Goal: Transaction & Acquisition: Purchase product/service

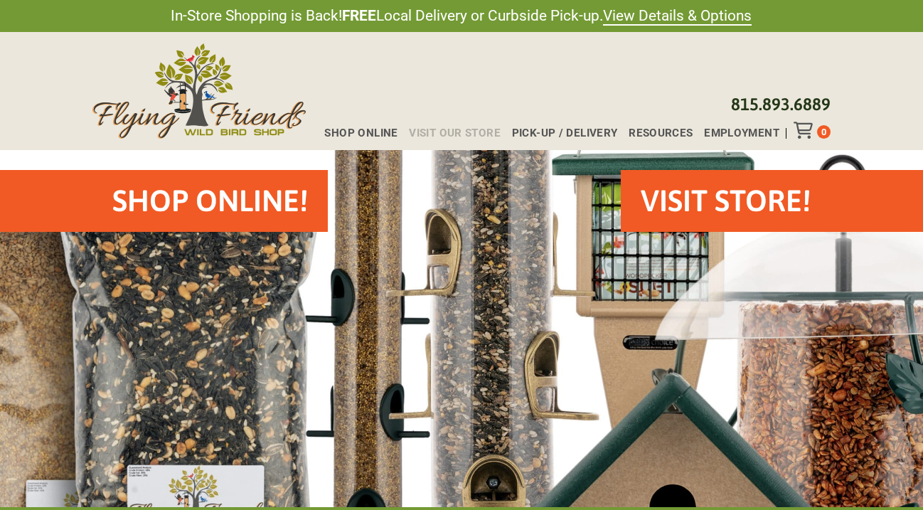
click at [459, 129] on span "Visit Our Store" at bounding box center [455, 133] width 92 height 11
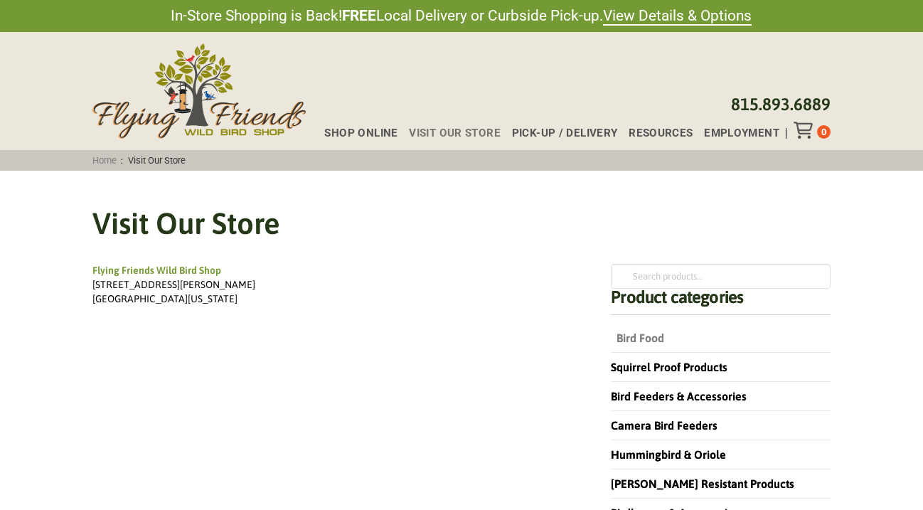
click at [626, 334] on link "Bird Food" at bounding box center [637, 337] width 53 height 13
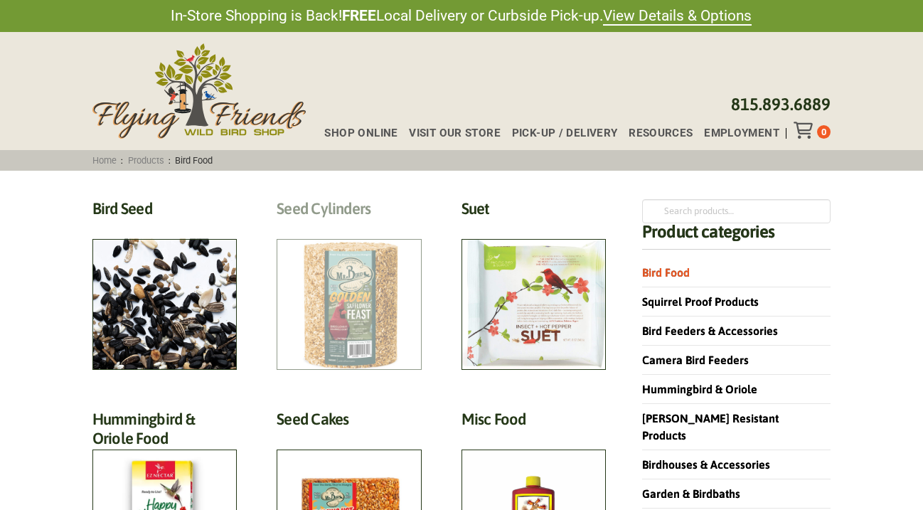
click at [358, 225] on h2 "Seed Cylinders (9)" at bounding box center [349, 212] width 144 height 26
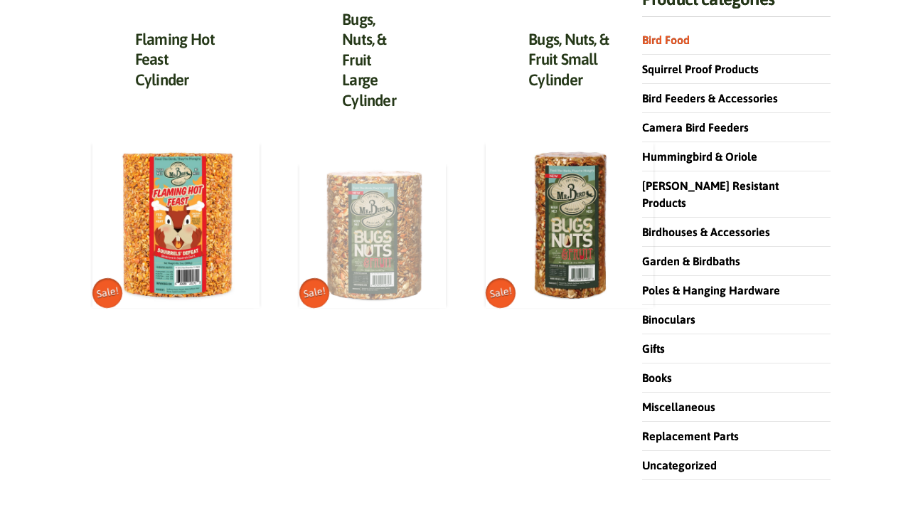
scroll to position [232, 0]
click at [402, 188] on img at bounding box center [372, 235] width 146 height 146
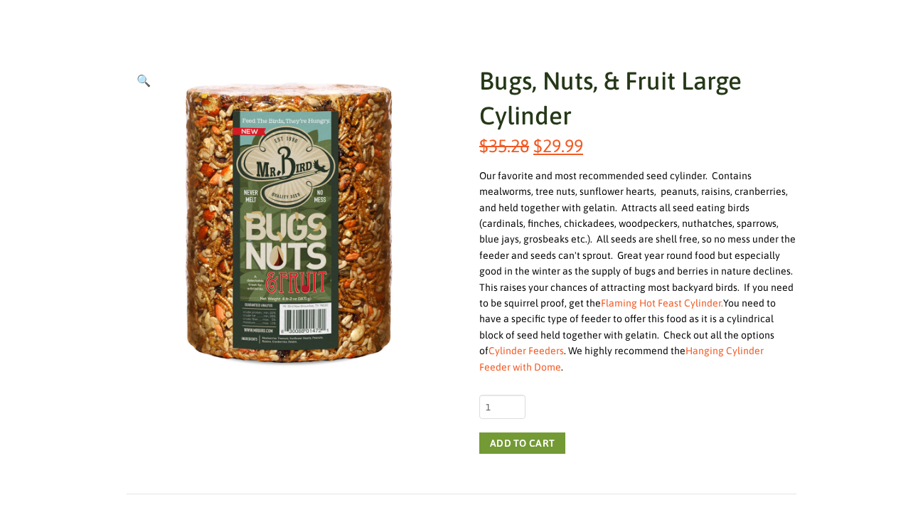
scroll to position [198, 0]
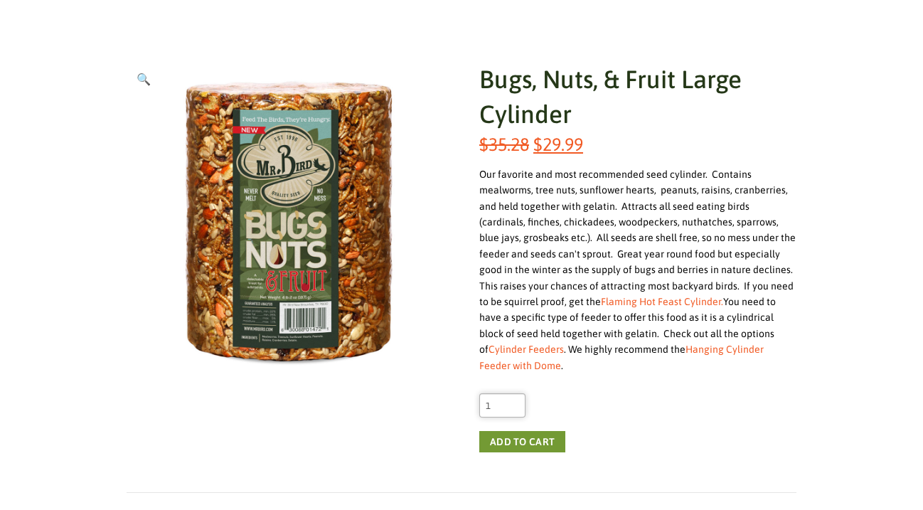
type input "2"
click at [512, 393] on input "2" at bounding box center [502, 405] width 46 height 24
click at [543, 431] on button "Add to cart" at bounding box center [522, 441] width 86 height 21
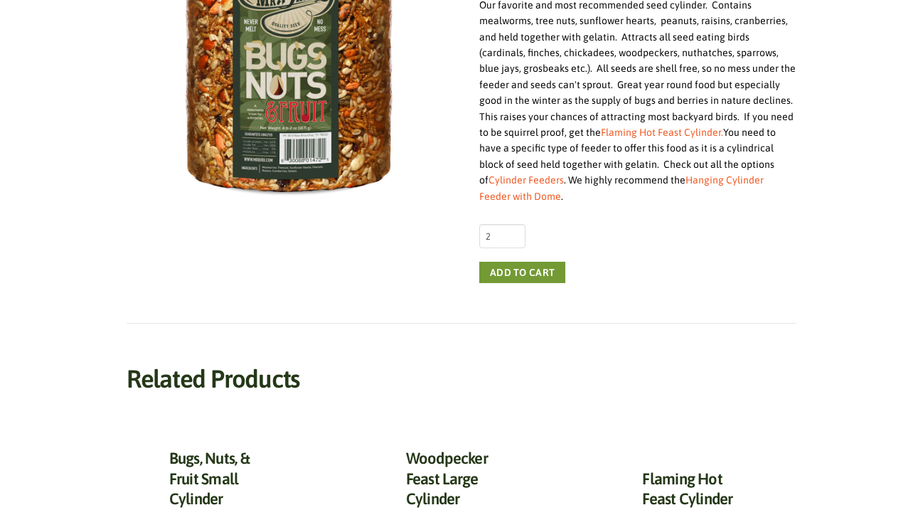
scroll to position [368, 0]
click at [534, 261] on button "Add to cart" at bounding box center [522, 271] width 86 height 21
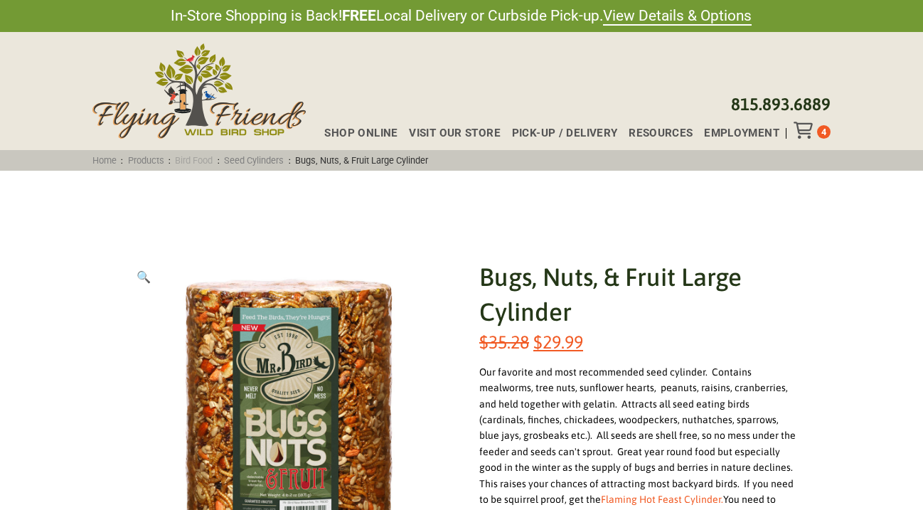
click at [205, 157] on link "Bird Food" at bounding box center [194, 160] width 47 height 11
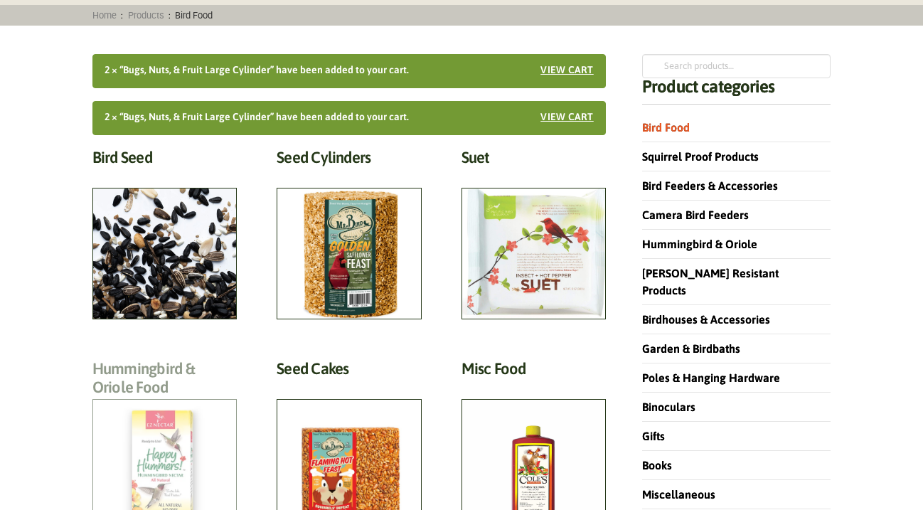
scroll to position [137, 0]
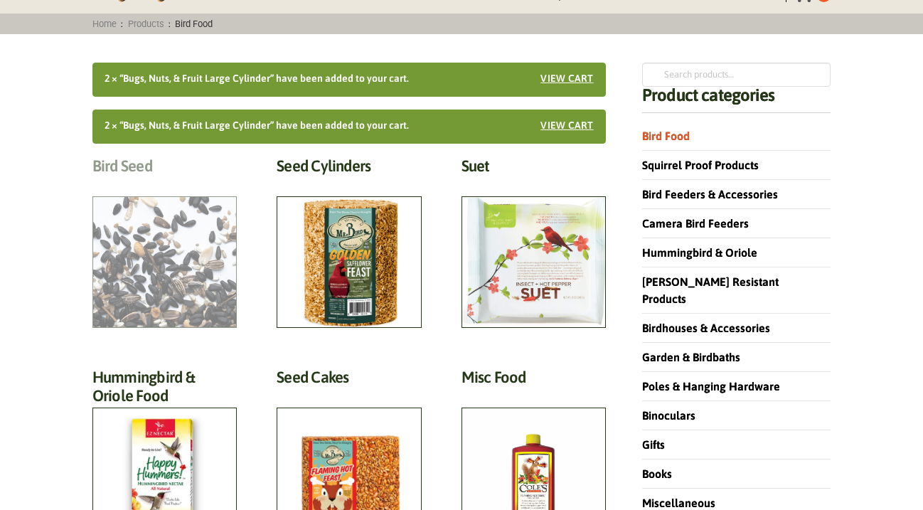
click at [142, 164] on h2 "Bird Seed (30)" at bounding box center [164, 169] width 144 height 26
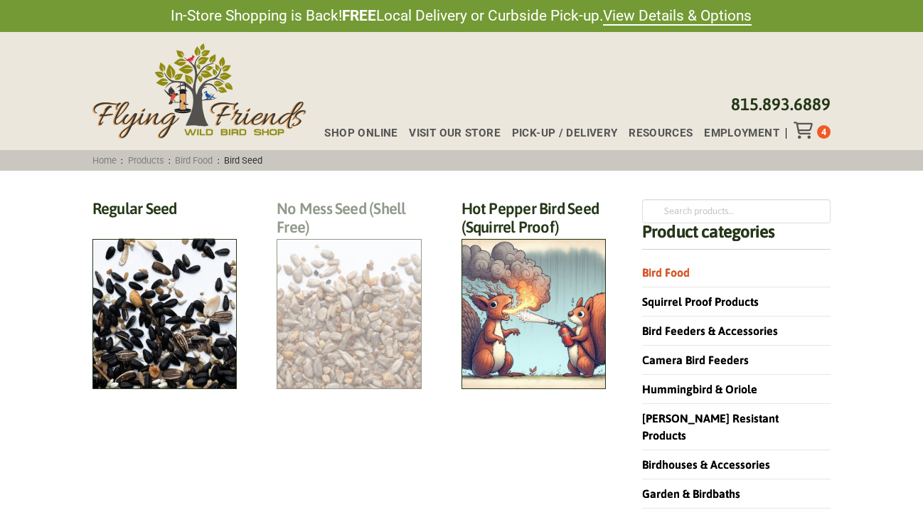
click at [329, 245] on h2 "No Mess Seed (Shell Free) (8)" at bounding box center [349, 222] width 144 height 46
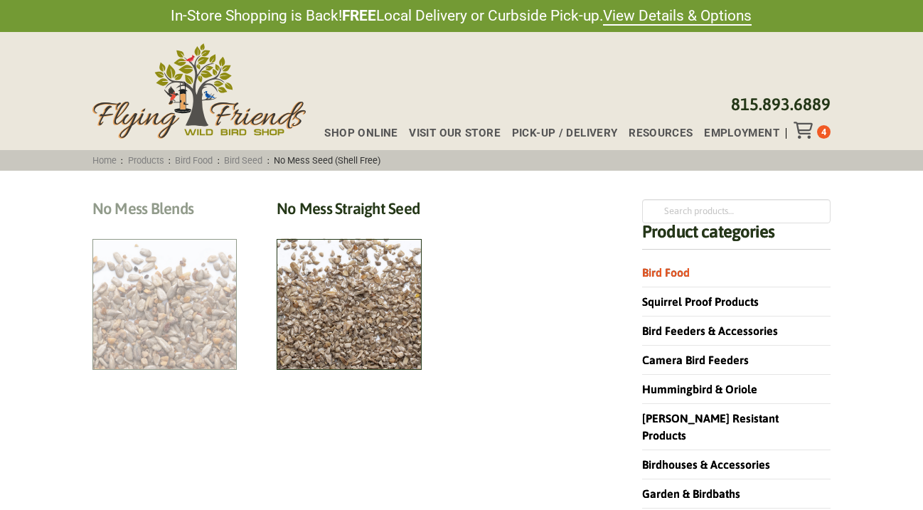
click at [174, 205] on h2 "No Mess Blends (4)" at bounding box center [164, 212] width 144 height 26
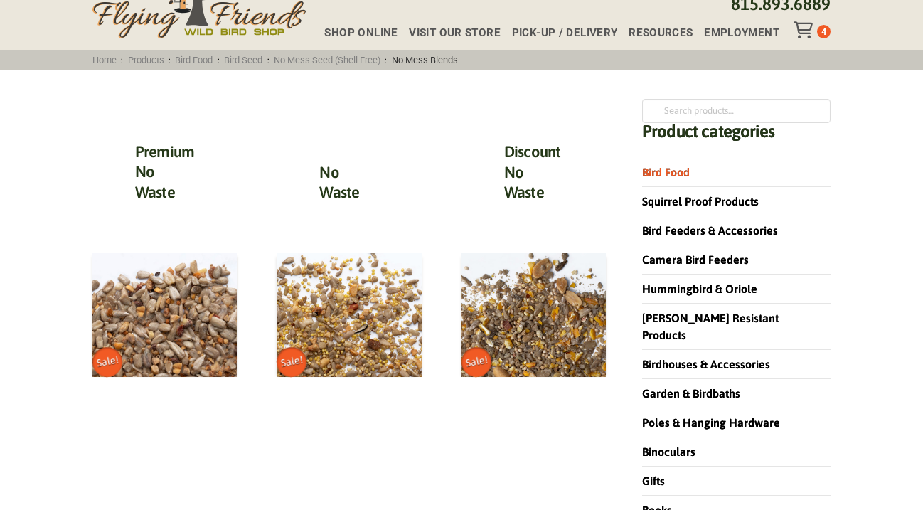
scroll to position [104, 0]
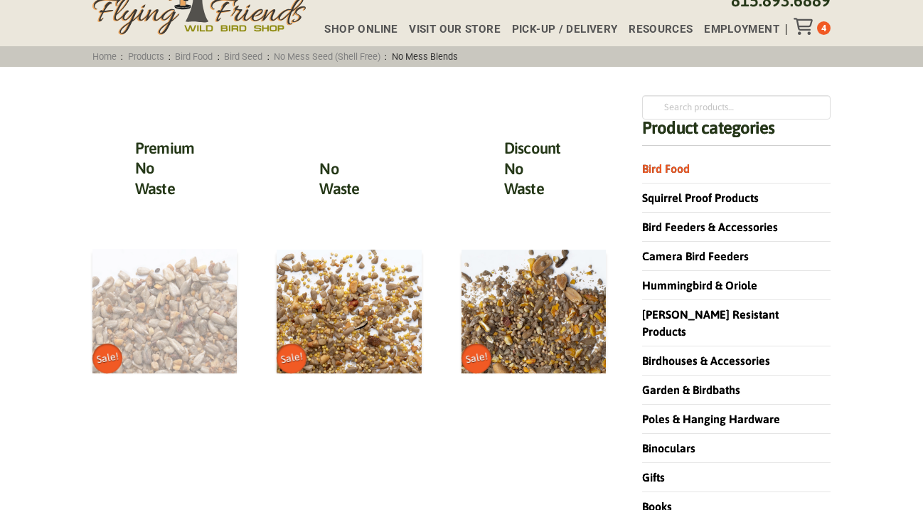
click at [162, 335] on img at bounding box center [164, 311] width 145 height 124
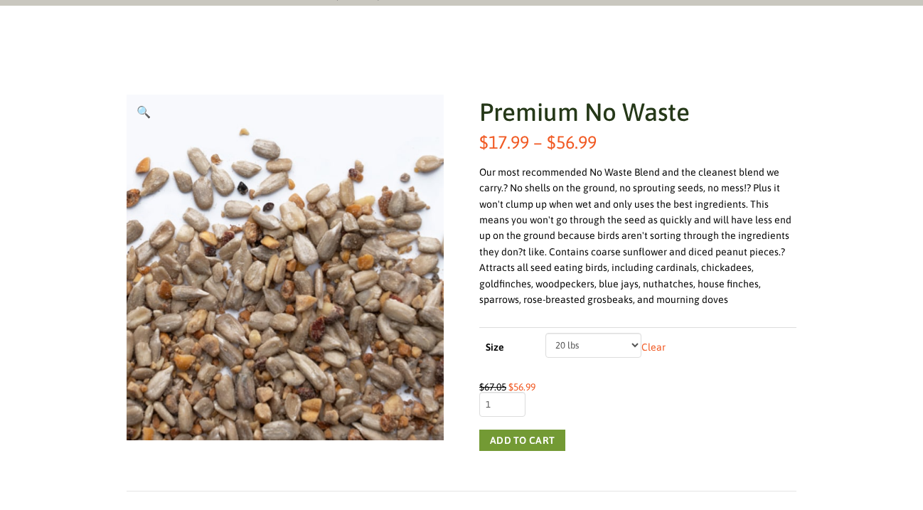
scroll to position [166, 0]
click at [520, 435] on button "Add to cart" at bounding box center [522, 439] width 86 height 21
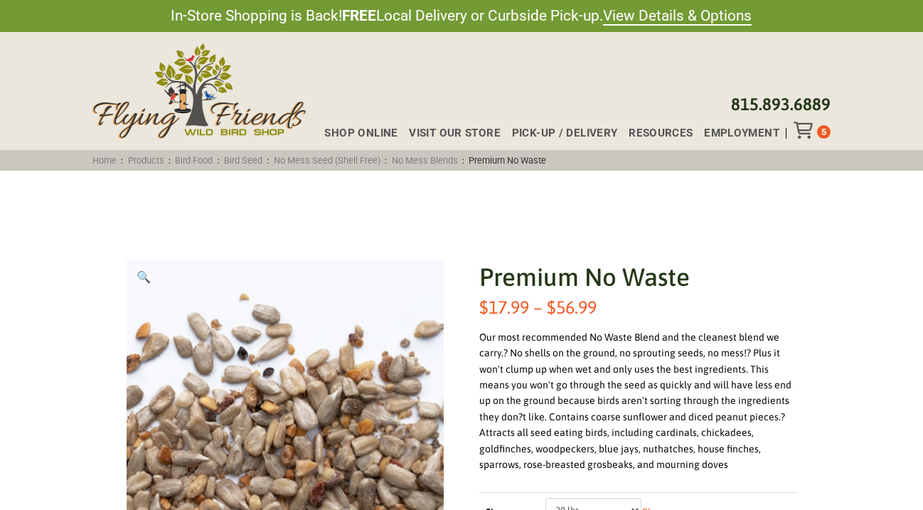
click at [804, 129] on icon "Toggle Off Canvas Content" at bounding box center [803, 130] width 18 height 17
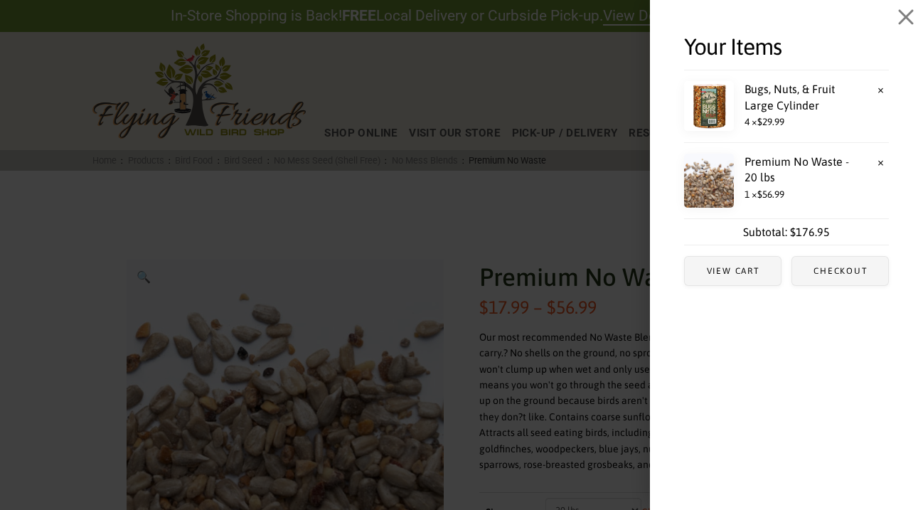
click at [771, 113] on span "4 × $ 29.99" at bounding box center [786, 122] width 205 height 18
click at [768, 89] on link "Bugs, Nuts, & Fruit Large Cylinder" at bounding box center [780, 97] width 193 height 32
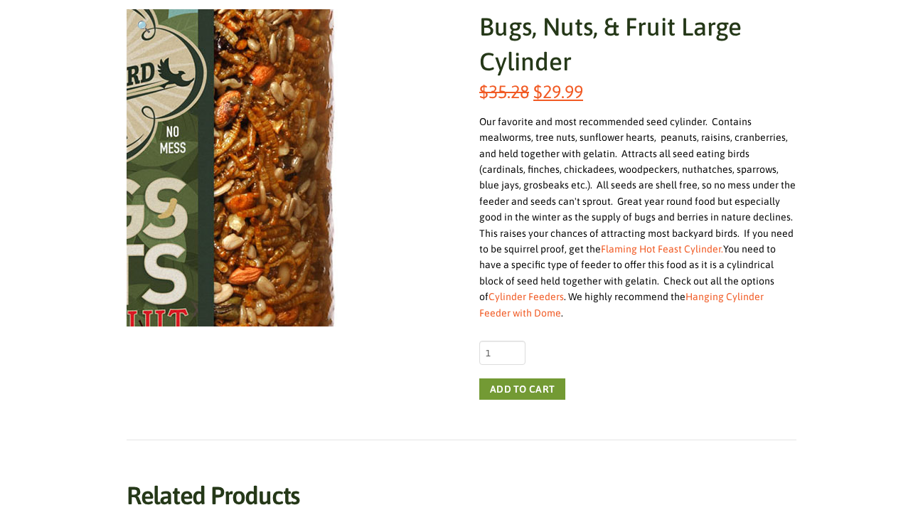
scroll to position [251, 0]
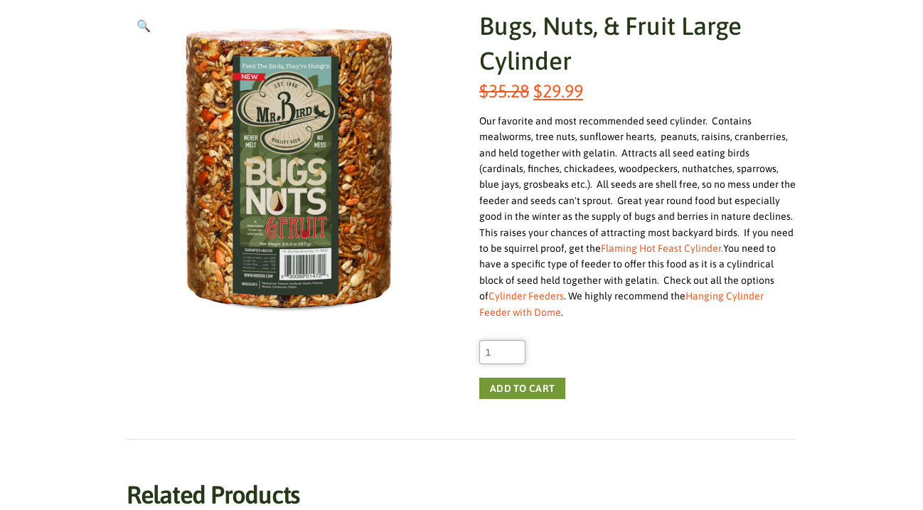
click at [512, 340] on input "1" at bounding box center [502, 352] width 46 height 24
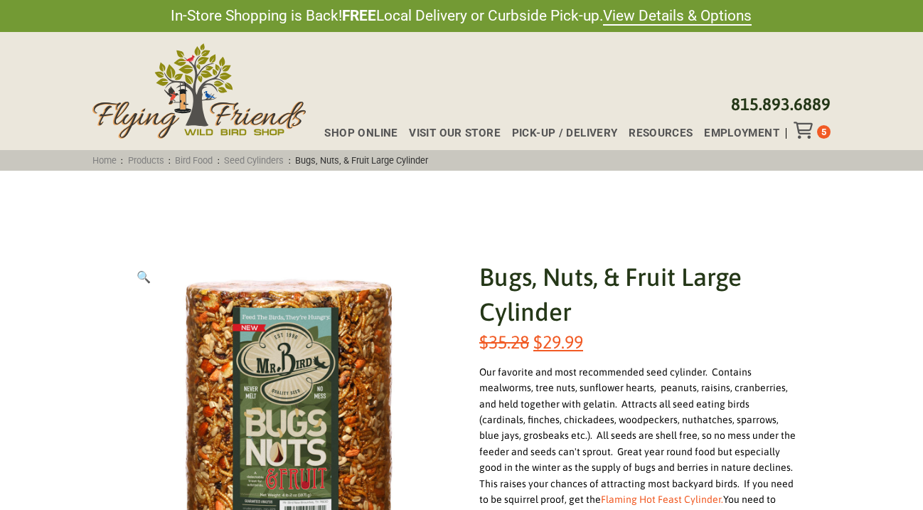
scroll to position [0, 0]
click at [805, 129] on icon "Toggle Off Canvas Content" at bounding box center [803, 130] width 18 height 17
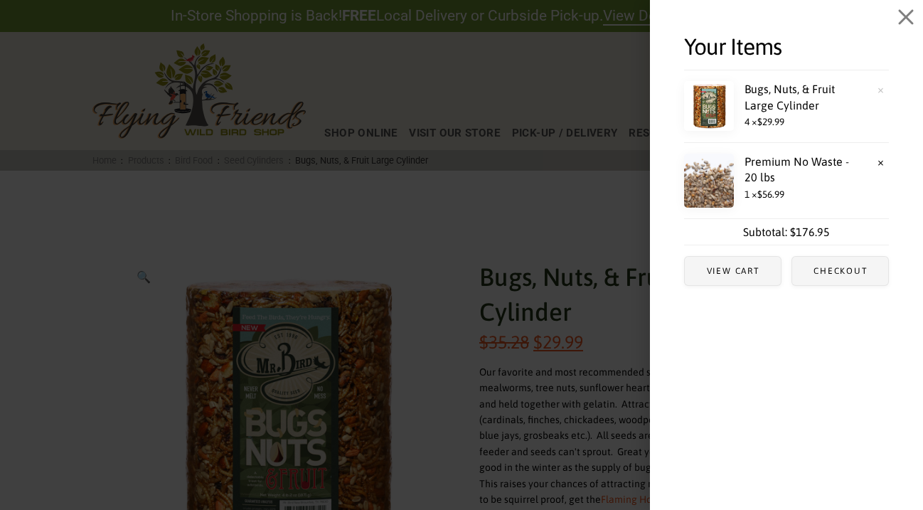
click at [878, 87] on link "×" at bounding box center [881, 89] width 16 height 16
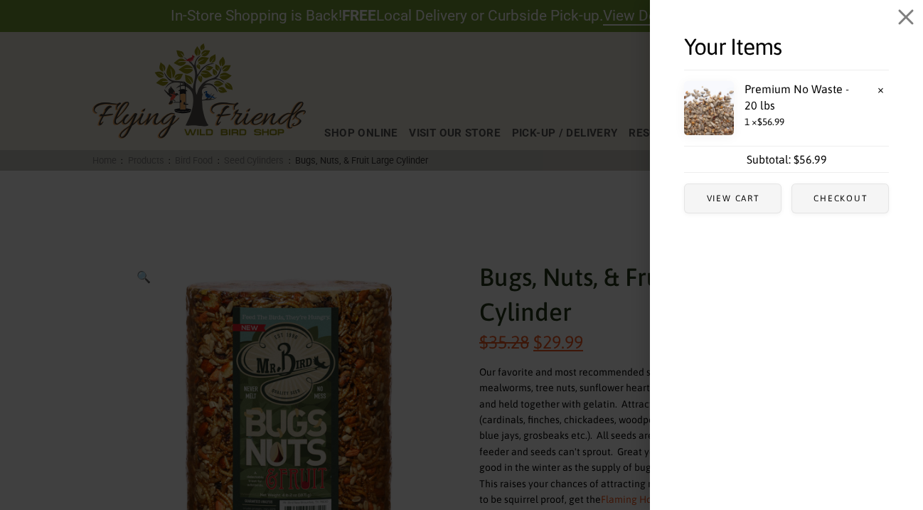
click at [546, 196] on span "Off Canvas" at bounding box center [461, 255] width 923 height 510
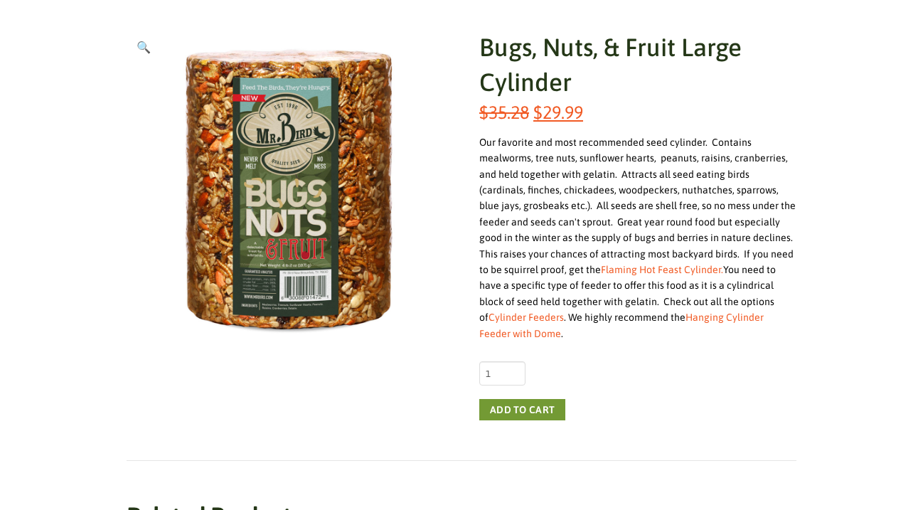
scroll to position [231, 0]
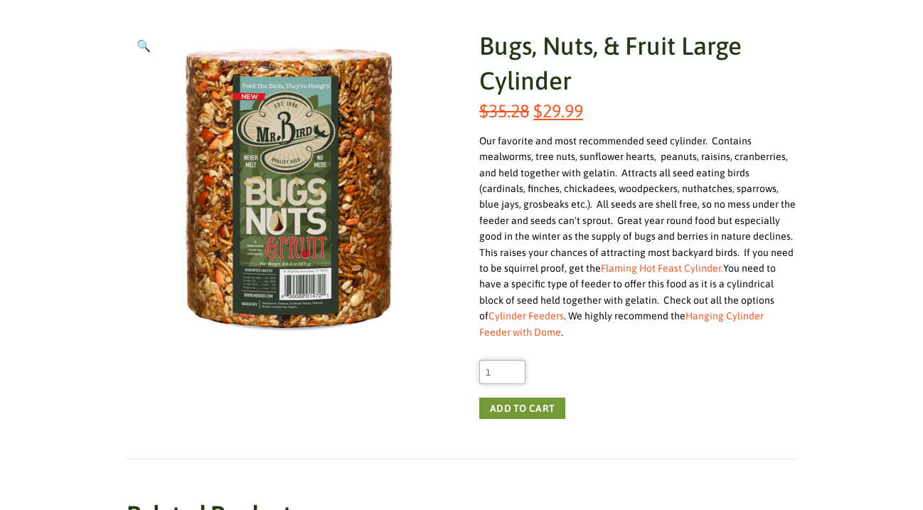
type input "2"
click at [513, 360] on input "2" at bounding box center [502, 372] width 46 height 24
click at [547, 398] on button "Add to cart" at bounding box center [522, 408] width 86 height 21
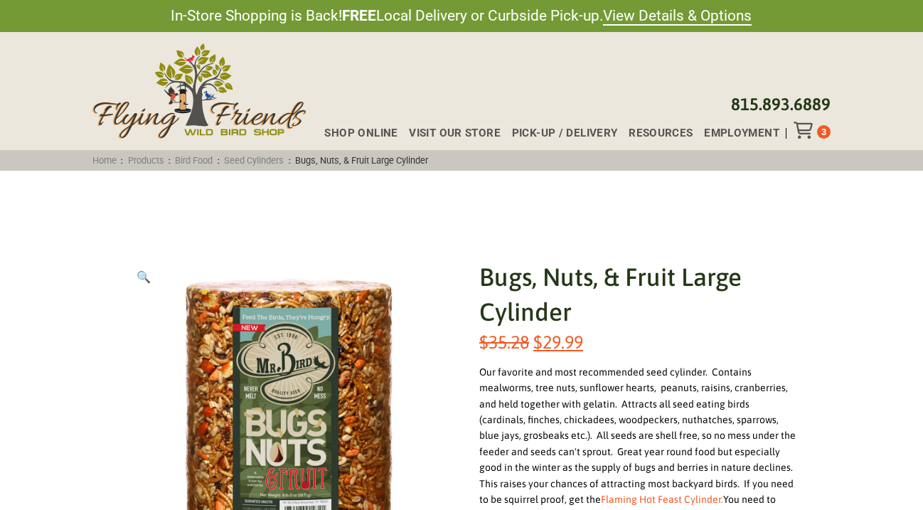
click at [805, 127] on icon "Toggle Off Canvas Content" at bounding box center [803, 130] width 18 height 17
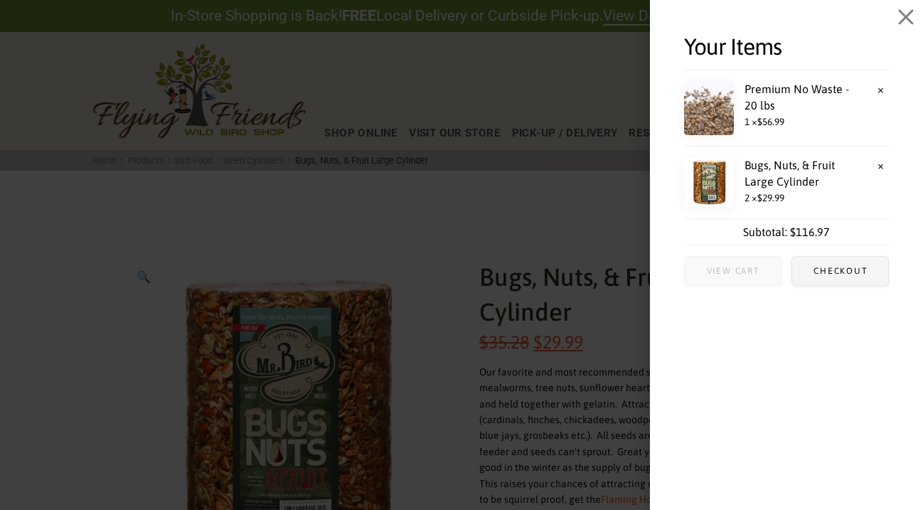
click at [740, 267] on span "View cart" at bounding box center [733, 271] width 53 height 9
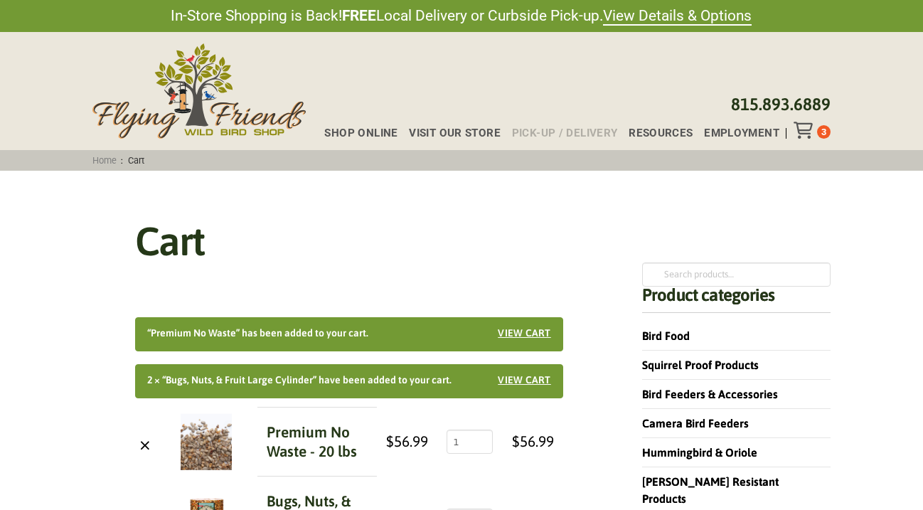
click at [594, 129] on span "Pick-up / Delivery" at bounding box center [565, 133] width 106 height 11
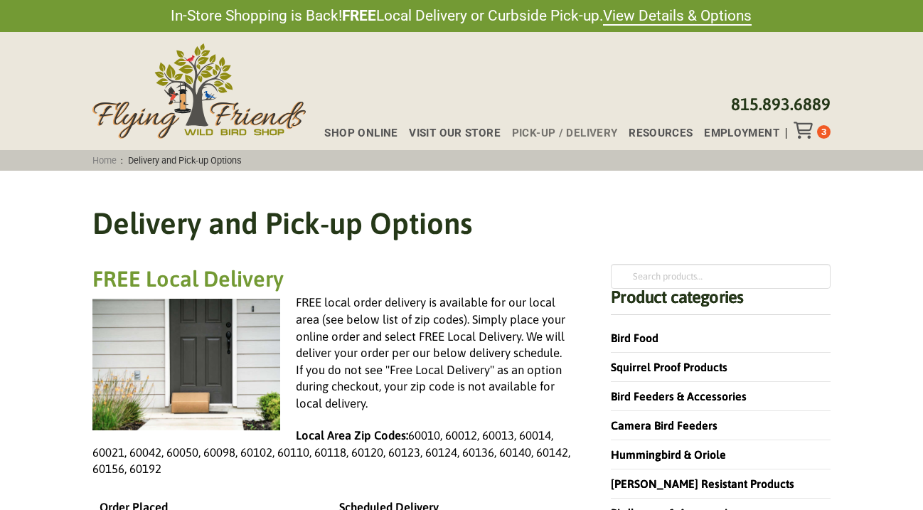
click at [801, 127] on icon "Toggle Off Canvas Content" at bounding box center [803, 130] width 18 height 17
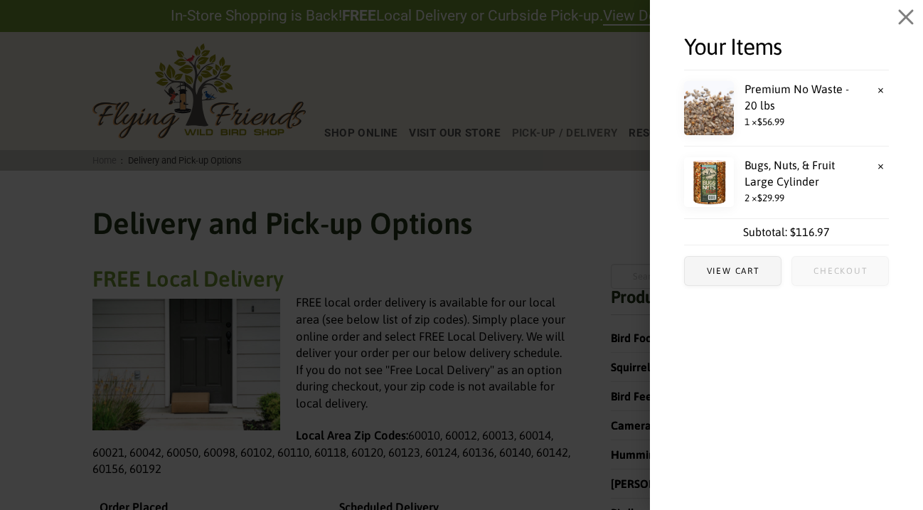
click at [850, 267] on span "Checkout" at bounding box center [841, 271] width 54 height 9
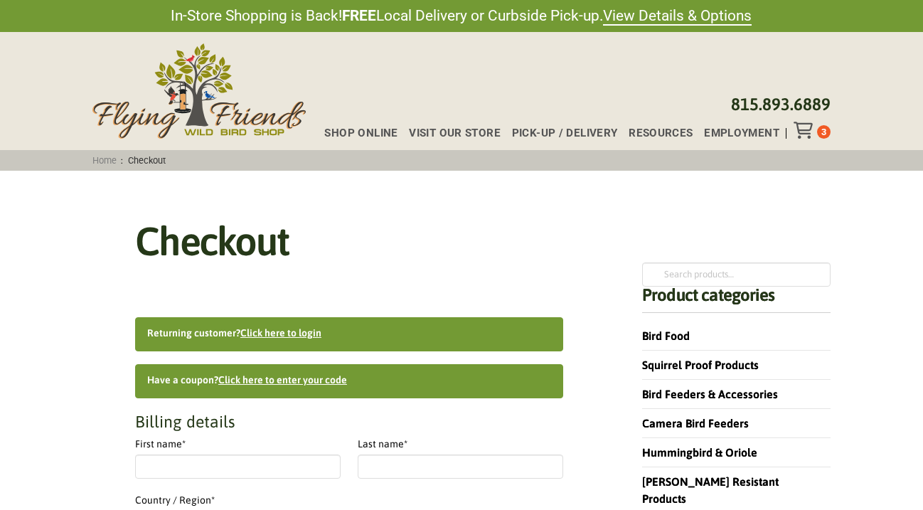
select select "IL"
click at [287, 331] on link "Click here to login" at bounding box center [280, 332] width 81 height 11
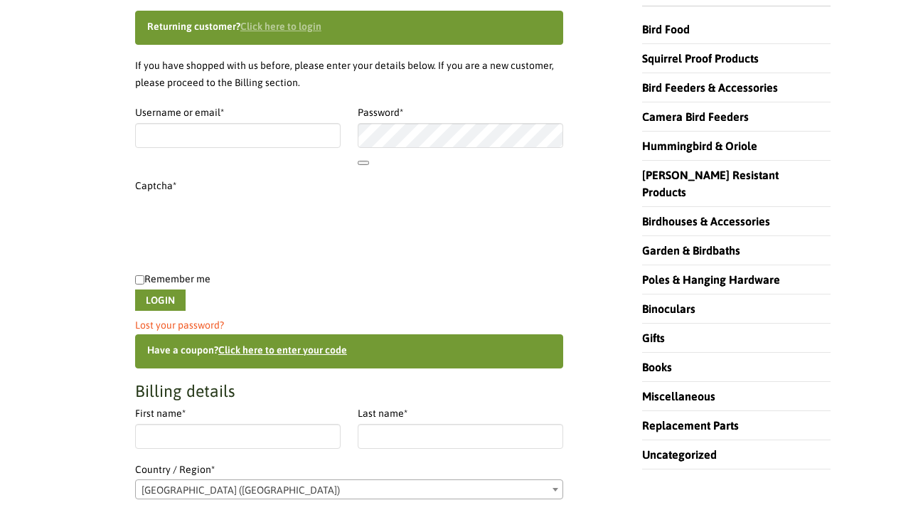
scroll to position [328, 0]
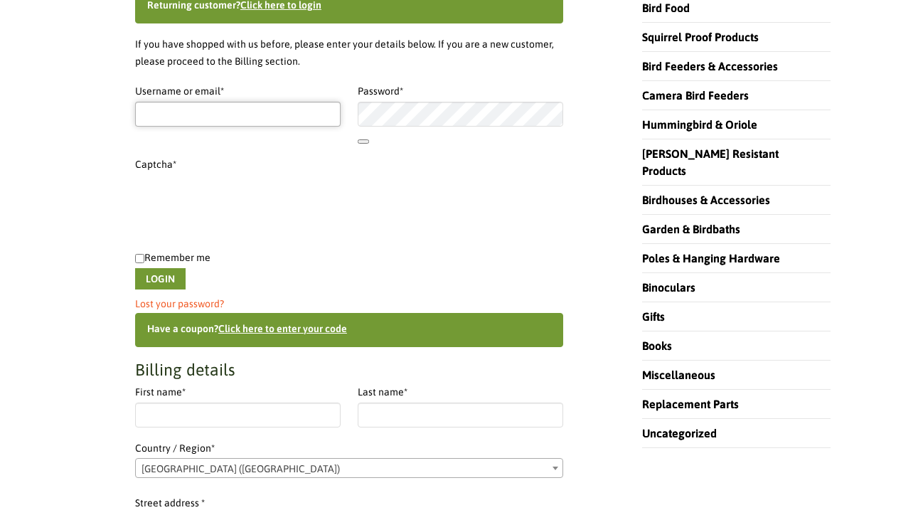
type input "[EMAIL_ADDRESS][DOMAIN_NAME]"
click at [166, 268] on button "Login" at bounding box center [160, 278] width 50 height 21
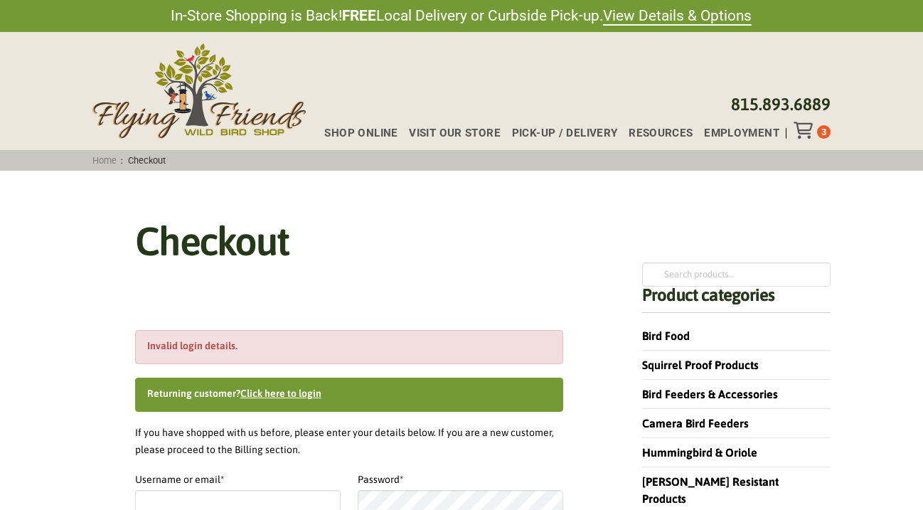
select select "IL"
click at [305, 392] on link "Click here to login" at bounding box center [280, 393] width 81 height 11
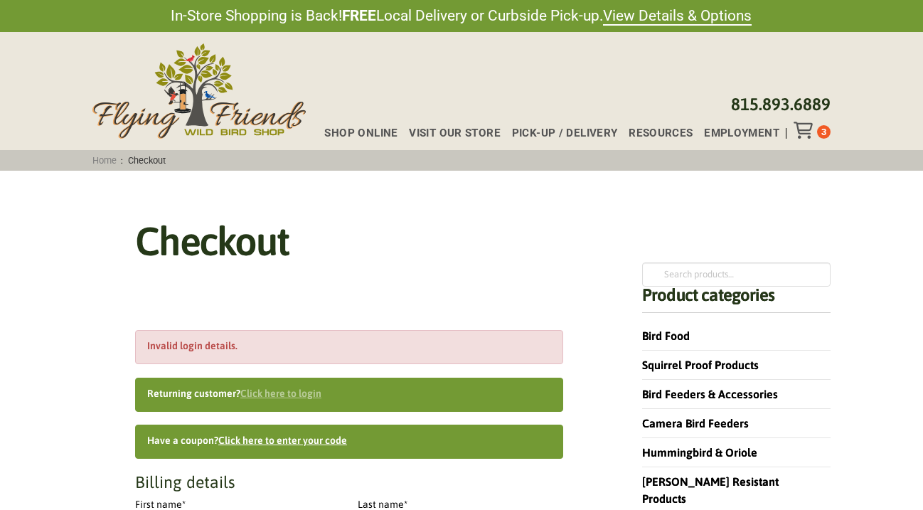
click at [302, 394] on link "Click here to login" at bounding box center [280, 393] width 81 height 11
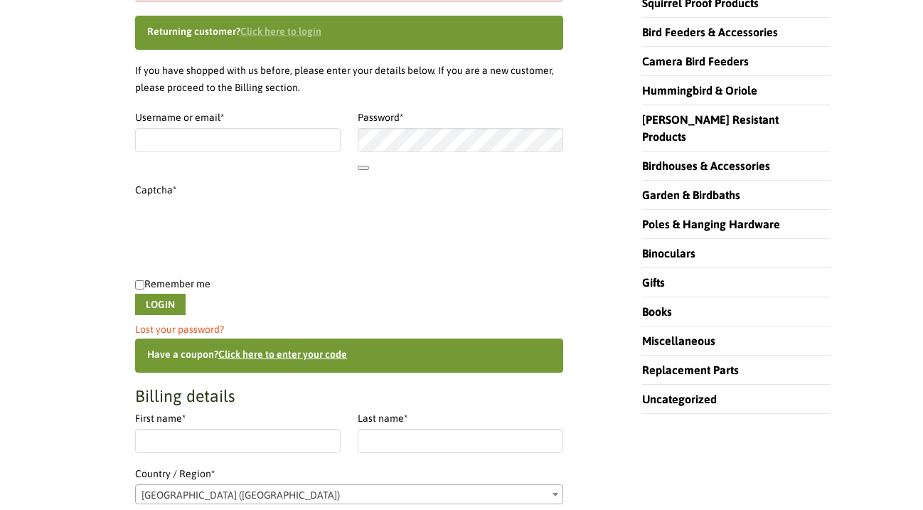
scroll to position [388, 0]
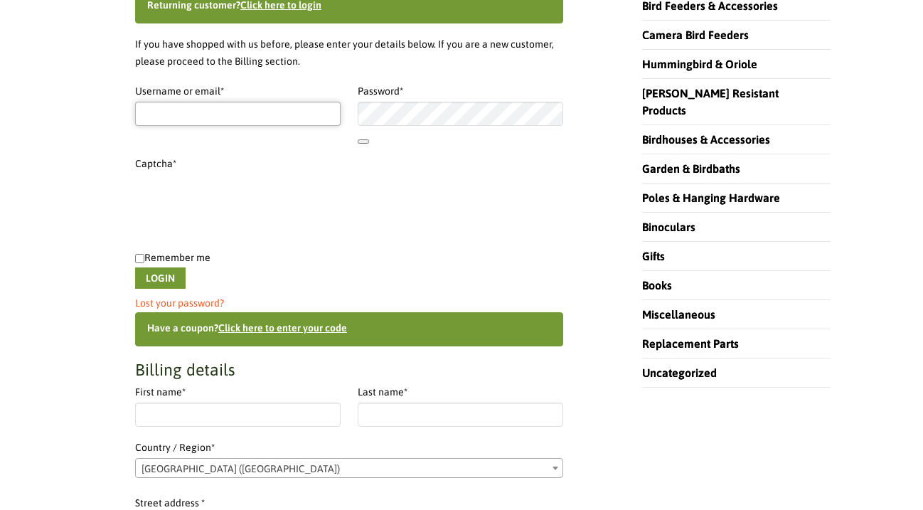
click at [211, 117] on input "Username or email * Required" at bounding box center [238, 114] width 206 height 24
type input "vickijohnson5586@yahoo.com"
click at [163, 268] on button "Login" at bounding box center [160, 277] width 50 height 21
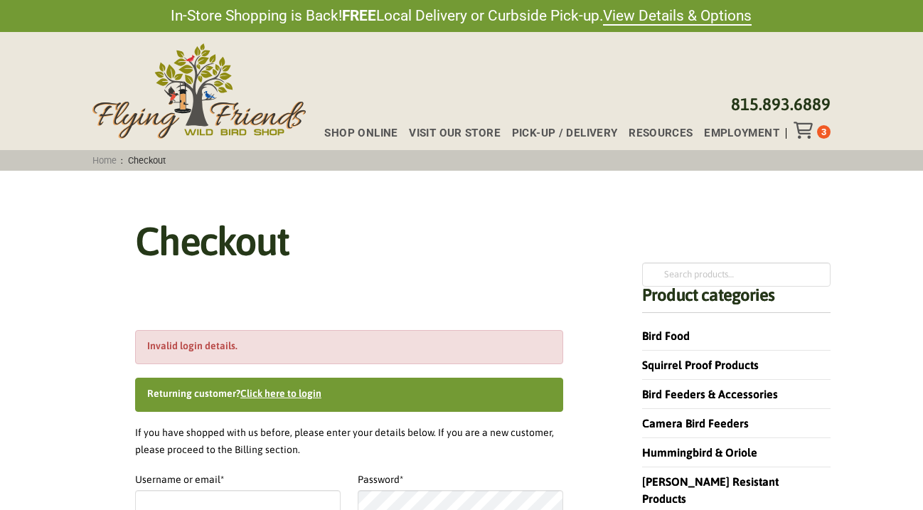
select select "IL"
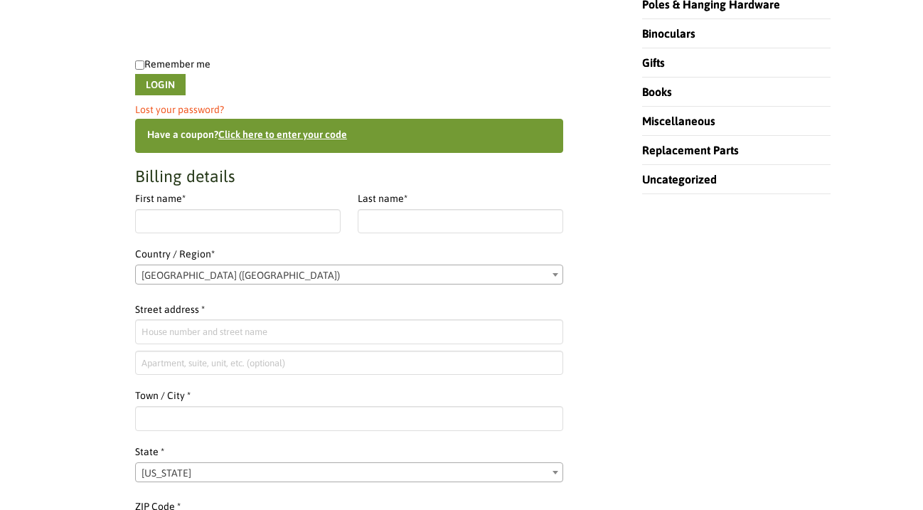
scroll to position [583, 0]
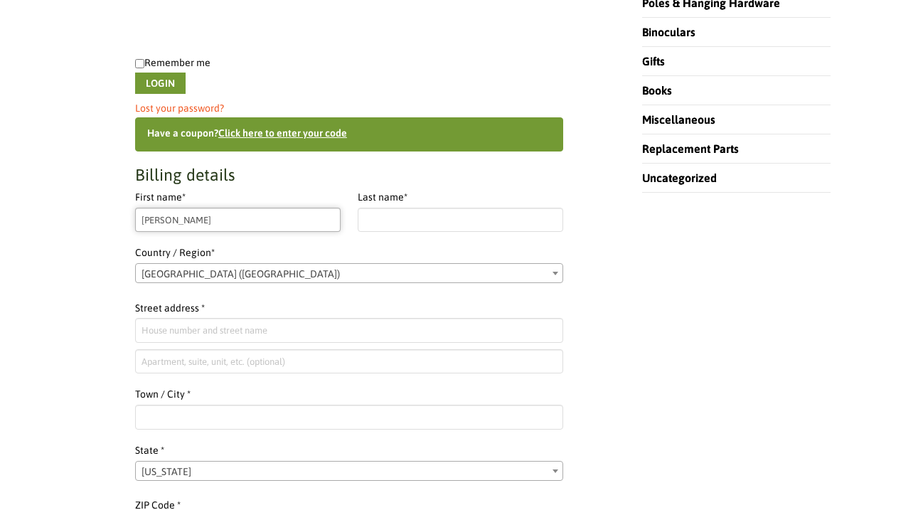
type input "vicki"
type input "johnson"
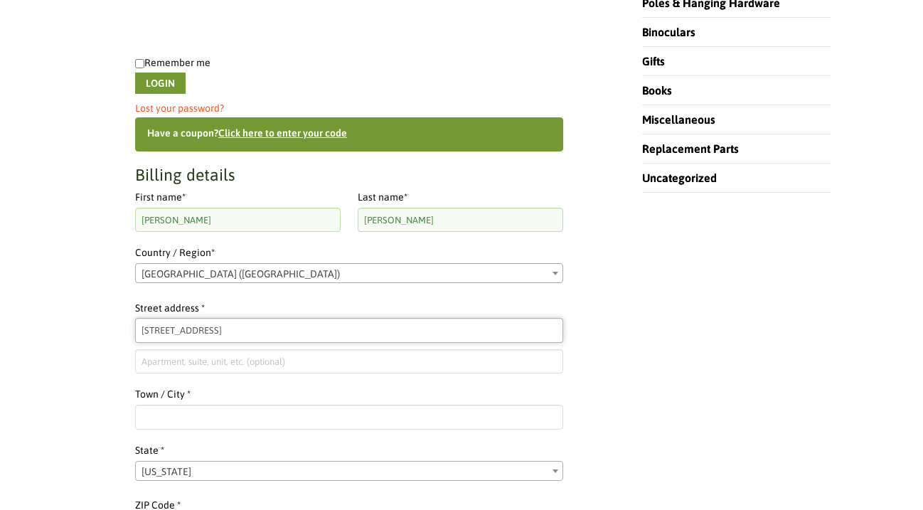
type input "5100 W. Shore Dr"
type input "Mc"
type input "McHenry"
type input "60050"
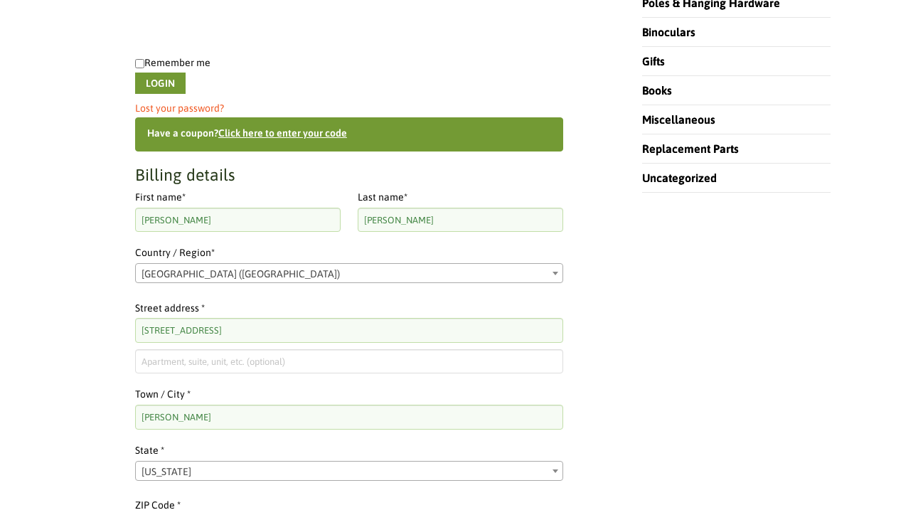
scroll to position [902, 0]
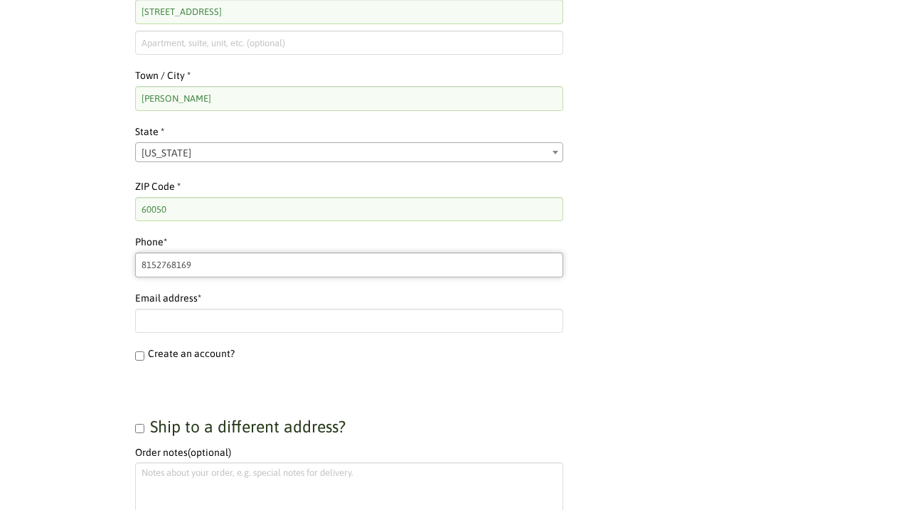
type input "8152768169"
type input "vickijohnson5586@yahoo.com"
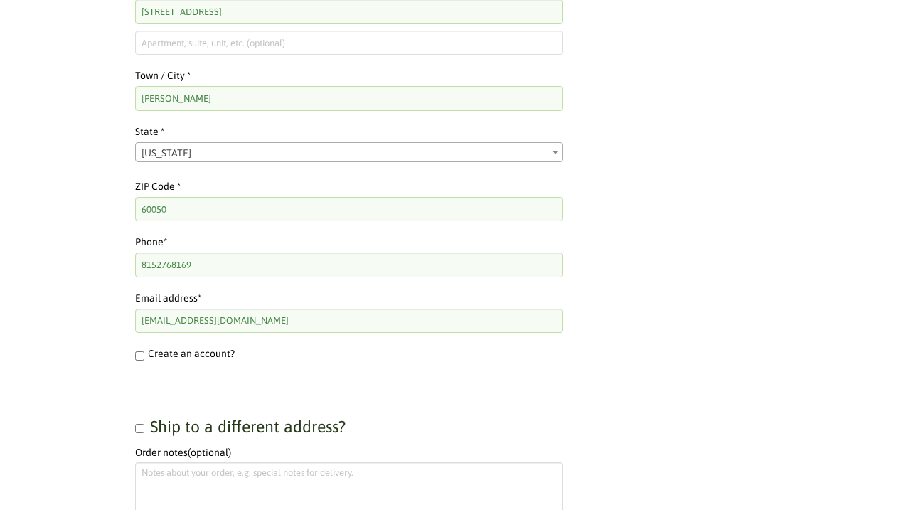
click at [287, 356] on div "Billing details First name * vicki Last name * johnson Country / Region * Selec…" at bounding box center [349, 185] width 428 height 678
click at [139, 351] on input "Create an account?" at bounding box center [139, 355] width 9 height 9
checkbox input "true"
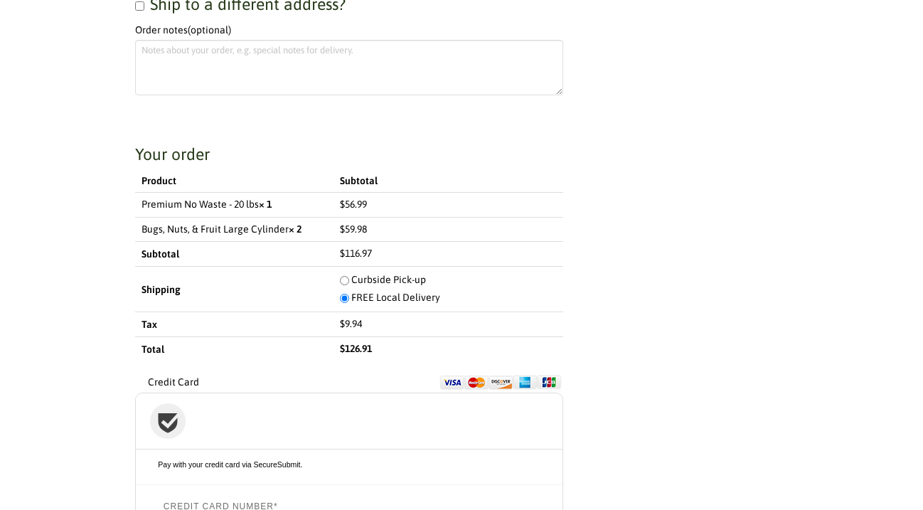
scroll to position [1332, 0]
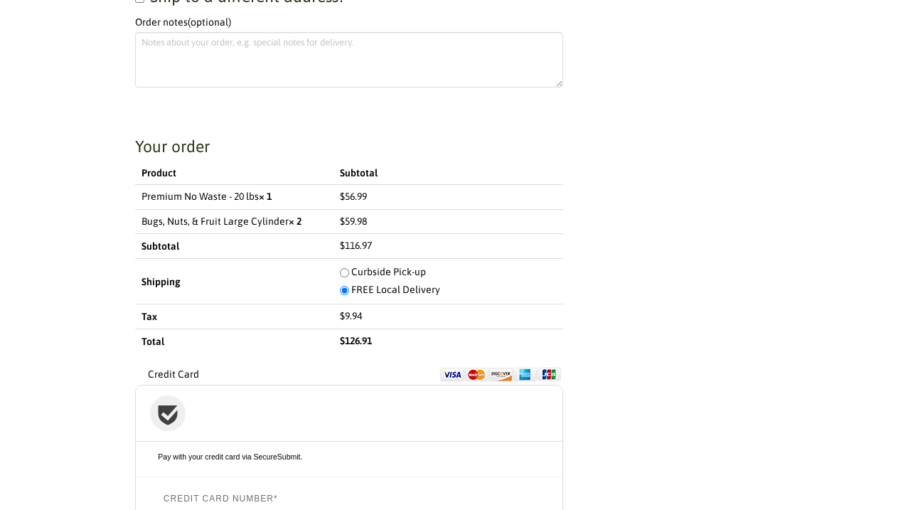
click at [211, 396] on div "Checkout" at bounding box center [349, 413] width 427 height 56
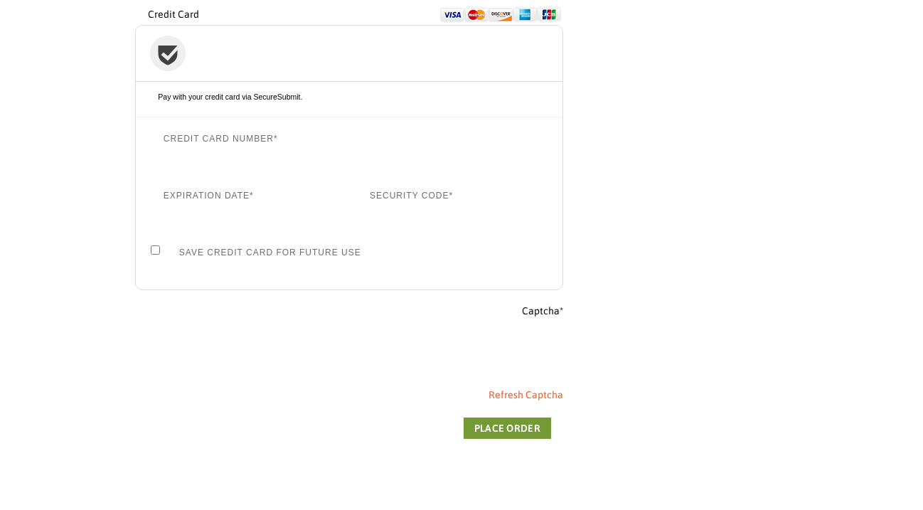
scroll to position [1693, 0]
click at [516, 416] on button "Place order" at bounding box center [507, 426] width 87 height 21
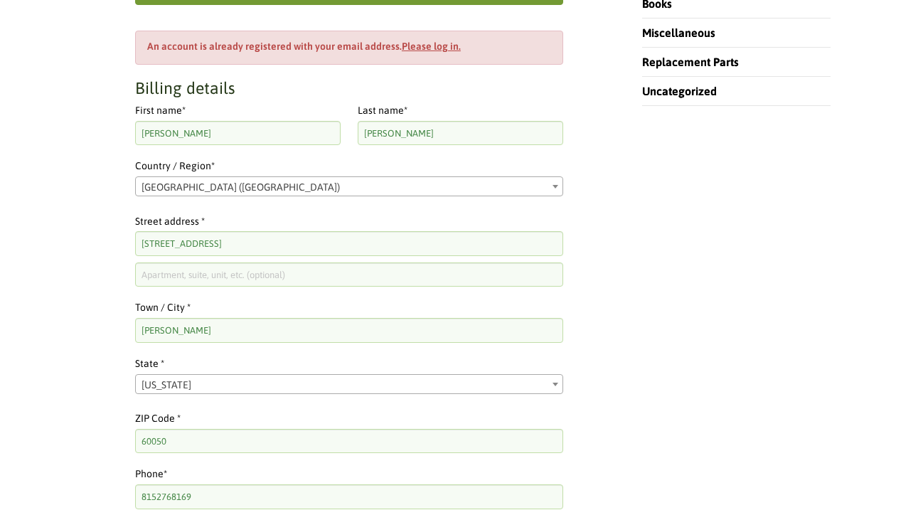
scroll to position [624, 0]
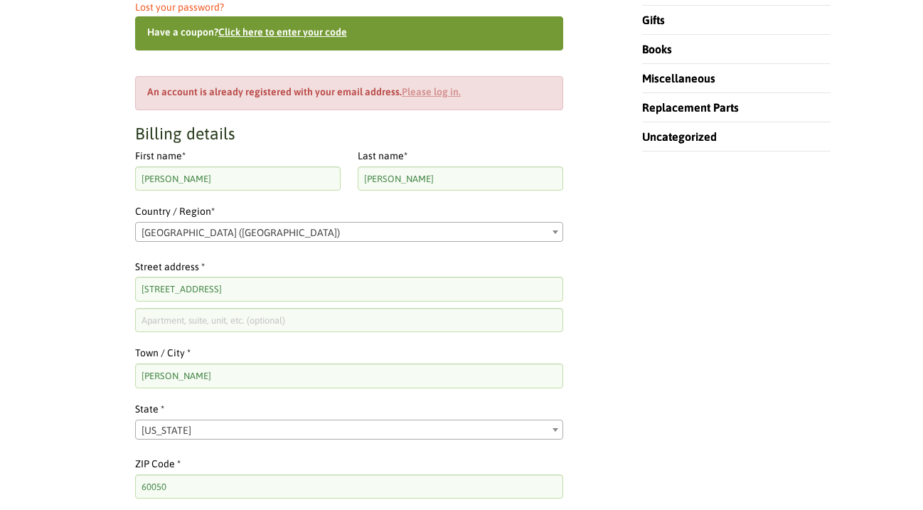
click at [427, 86] on link "Please log in." at bounding box center [431, 91] width 59 height 11
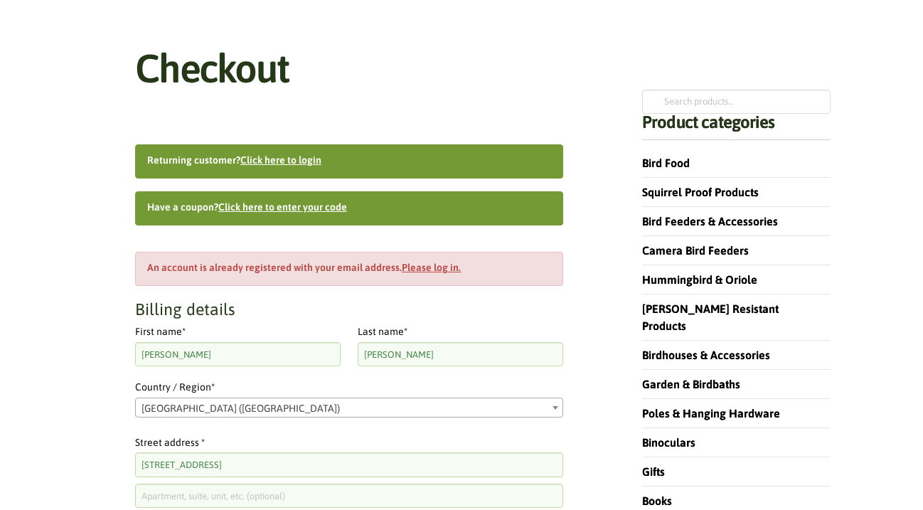
scroll to position [171, 0]
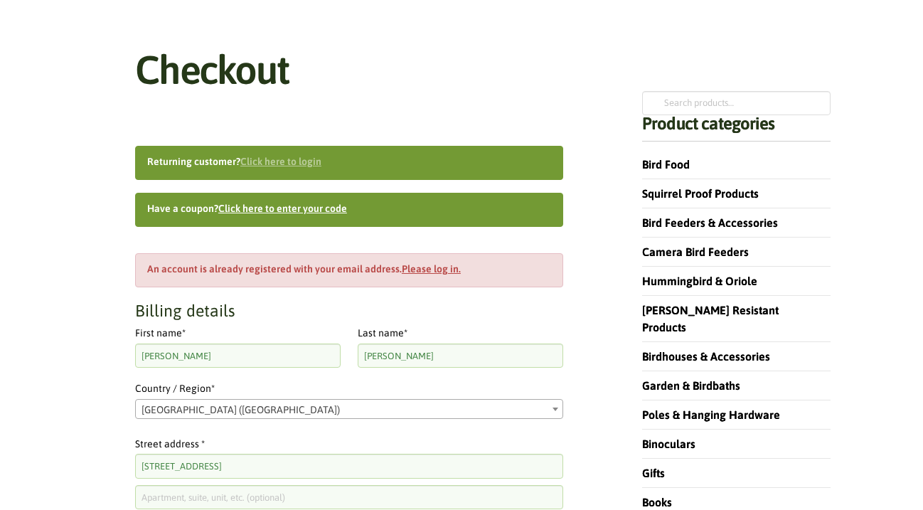
click at [296, 158] on link "Click here to login" at bounding box center [280, 161] width 81 height 11
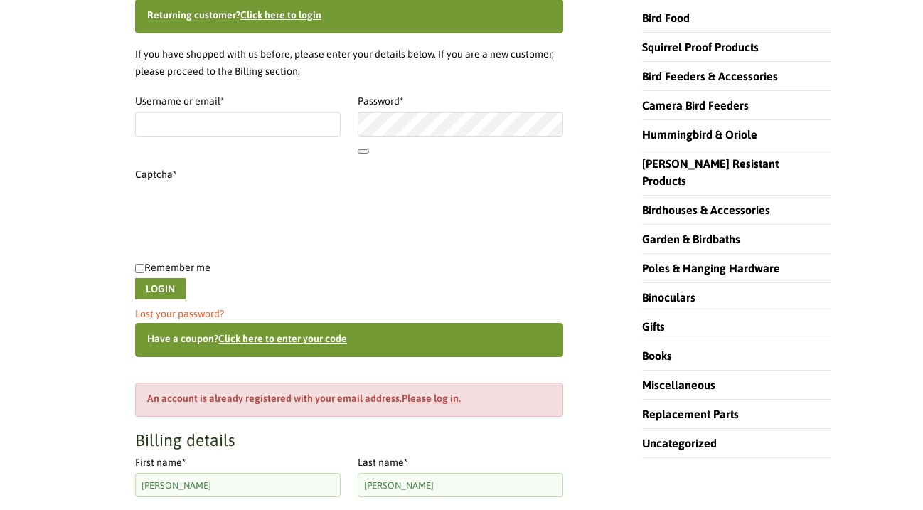
scroll to position [328, 0]
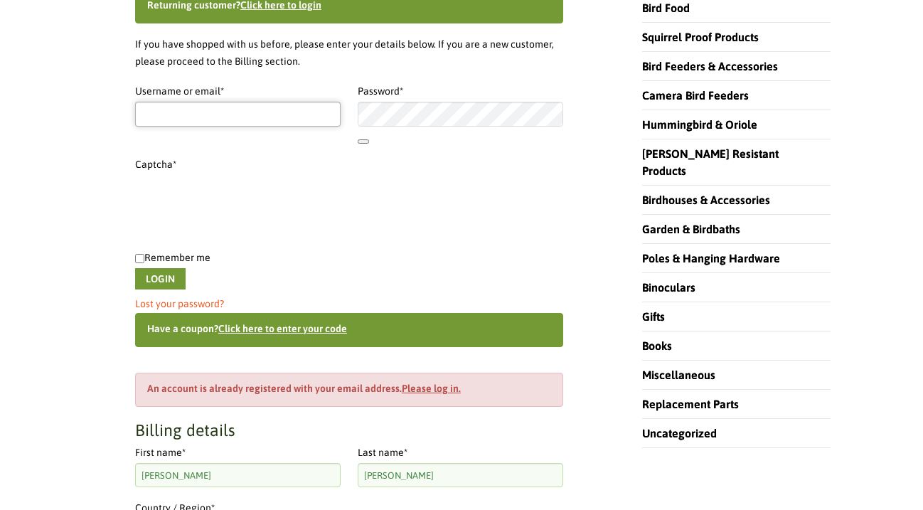
click at [186, 121] on input "Username or email * Required" at bounding box center [238, 114] width 206 height 24
type input "vickijohnson5586@yahoo.com"
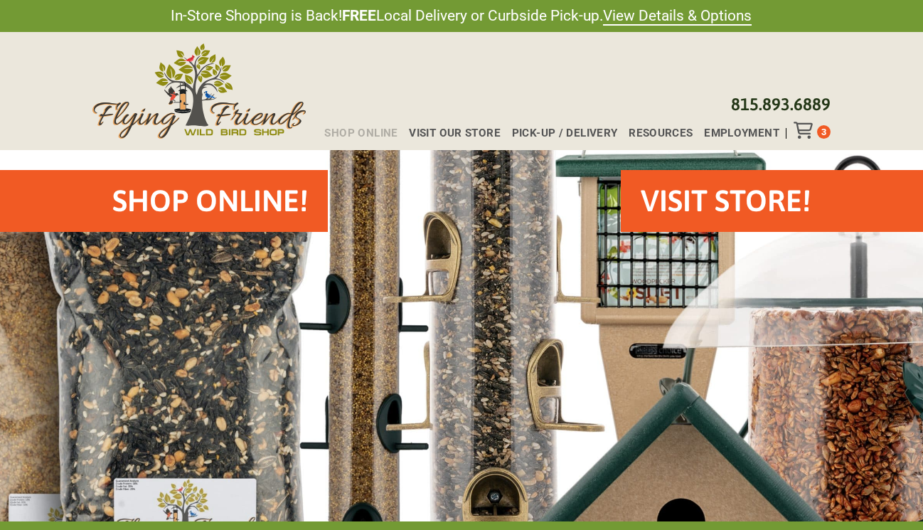
click at [379, 130] on span "Shop Online" at bounding box center [360, 133] width 73 height 11
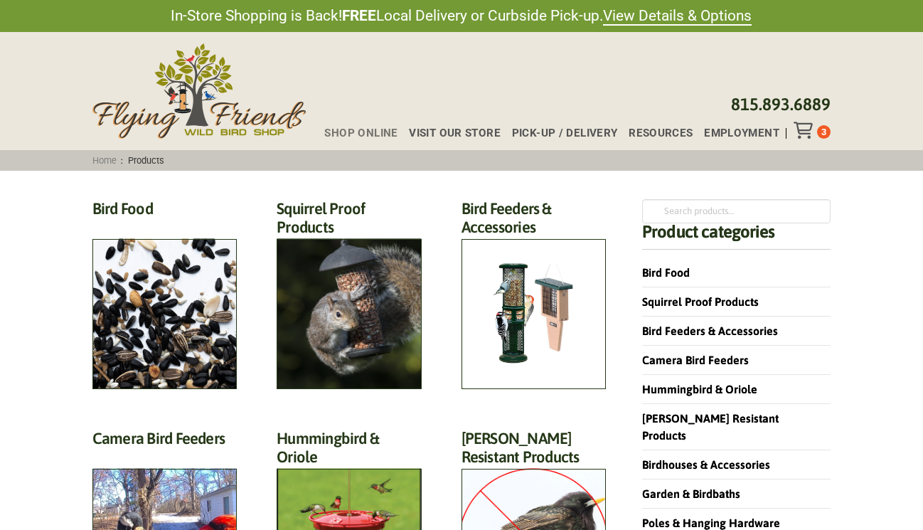
click at [815, 128] on div "Toggle Off Canvas Content" at bounding box center [805, 130] width 23 height 17
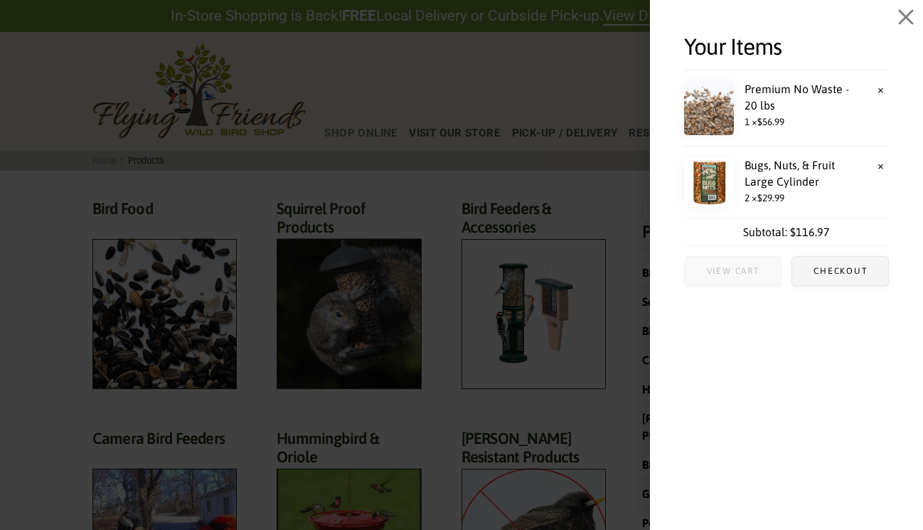
click at [735, 267] on span "View cart" at bounding box center [733, 271] width 53 height 9
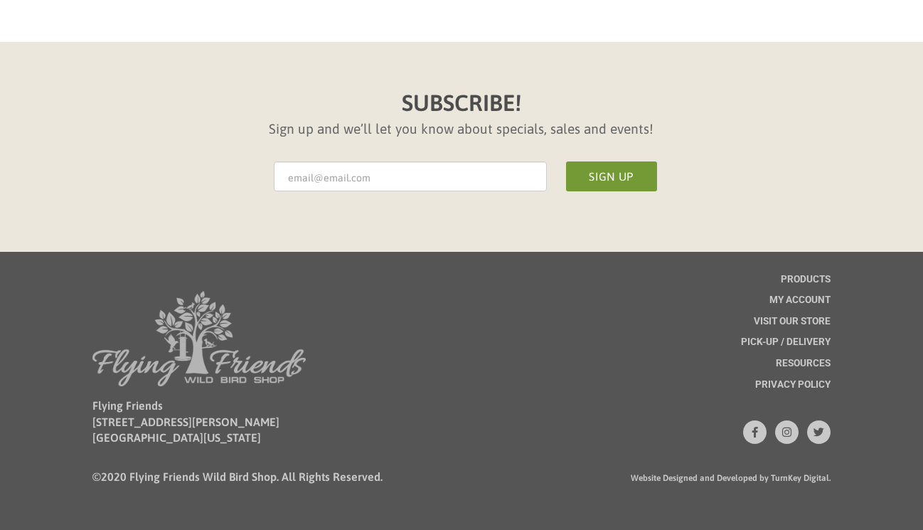
scroll to position [1059, 0]
click at [811, 296] on div "Products" at bounding box center [806, 284] width 50 height 21
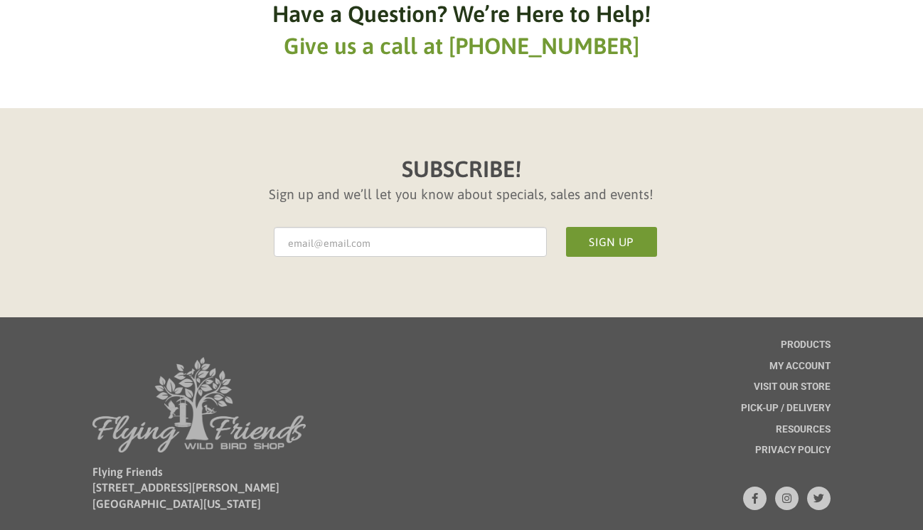
scroll to position [1324, 0]
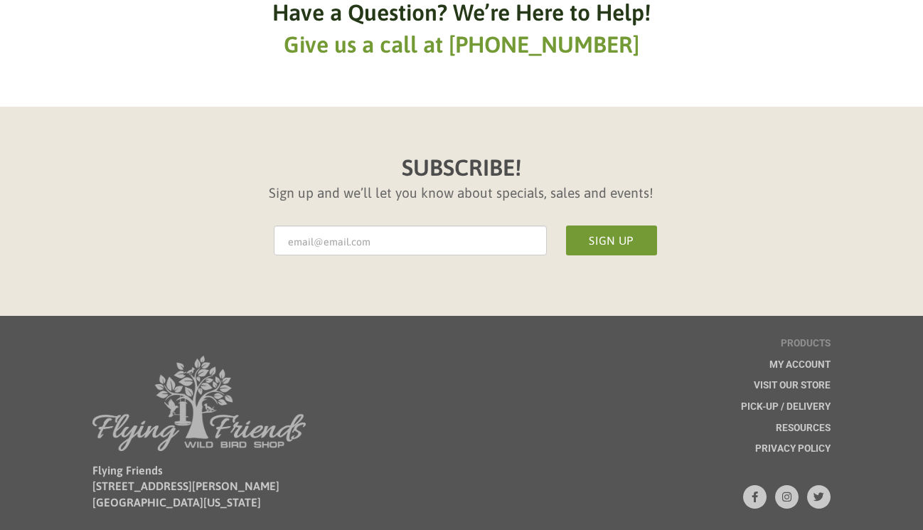
click at [802, 353] on div "Products" at bounding box center [806, 348] width 50 height 21
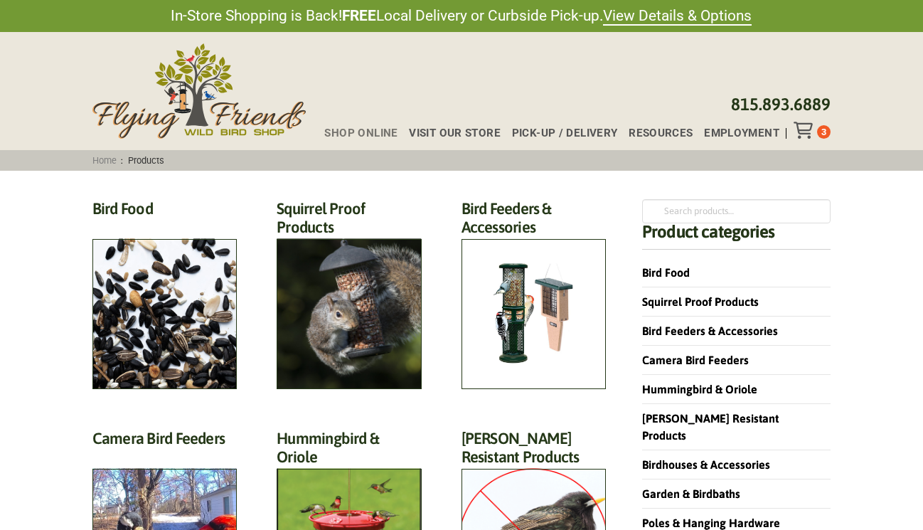
click at [804, 131] on icon "Toggle Off Canvas Content" at bounding box center [803, 130] width 18 height 17
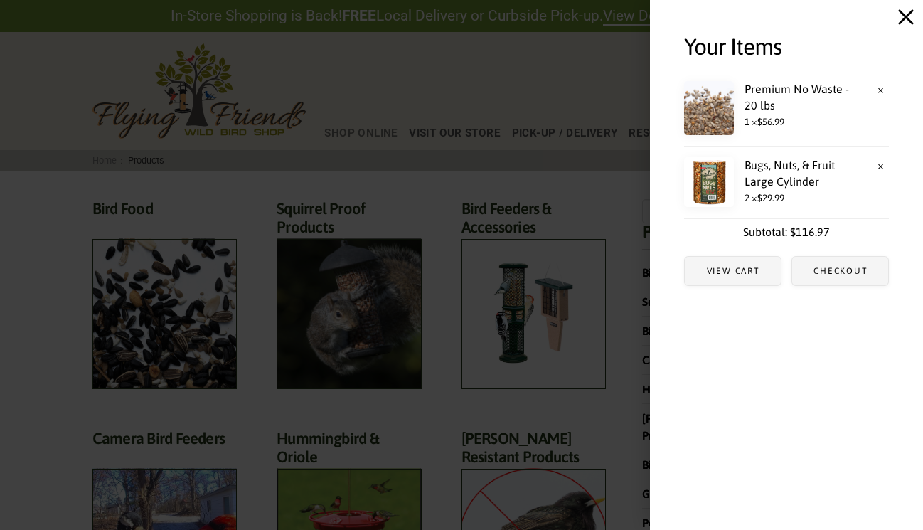
click at [903, 13] on icon "Close Off Canvas Content" at bounding box center [906, 17] width 15 height 15
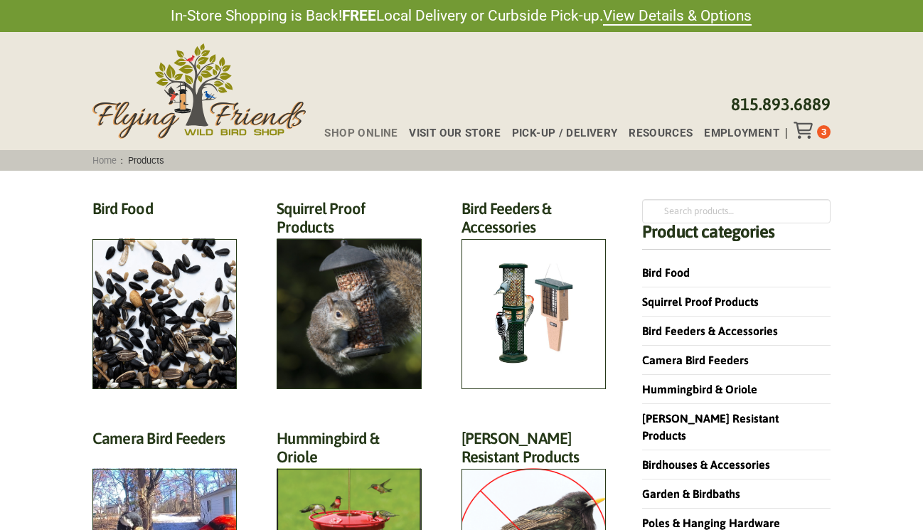
click at [805, 128] on icon "Toggle Off Canvas Content" at bounding box center [803, 130] width 18 height 17
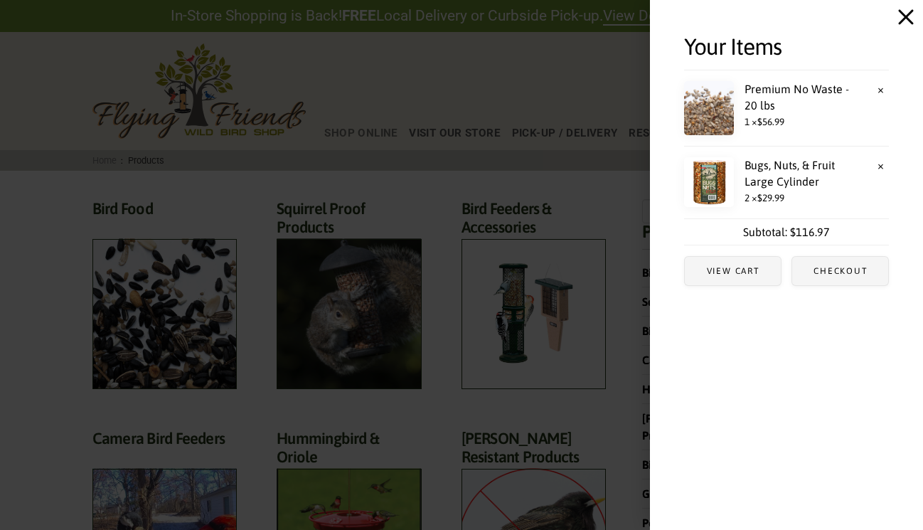
click at [906, 12] on icon "Close Off Canvas Content" at bounding box center [905, 17] width 17 height 17
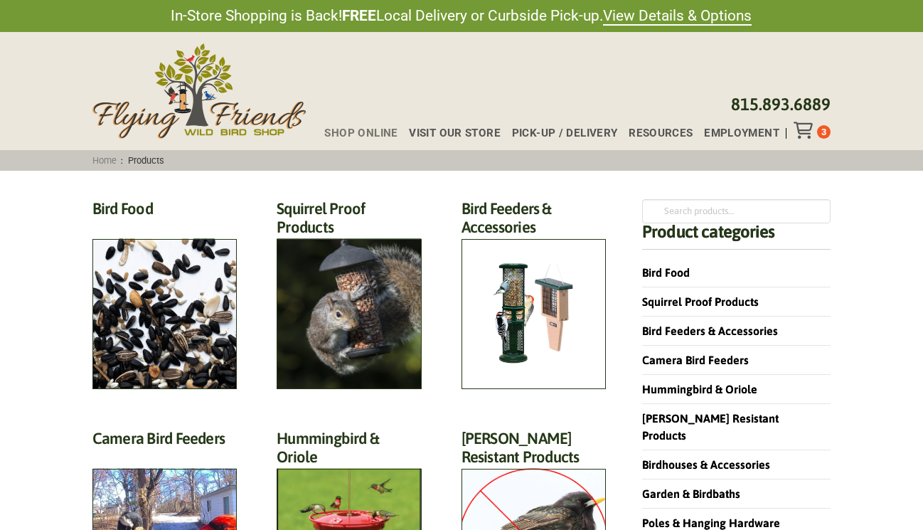
click at [805, 127] on icon "Toggle Off Canvas Content" at bounding box center [803, 130] width 18 height 17
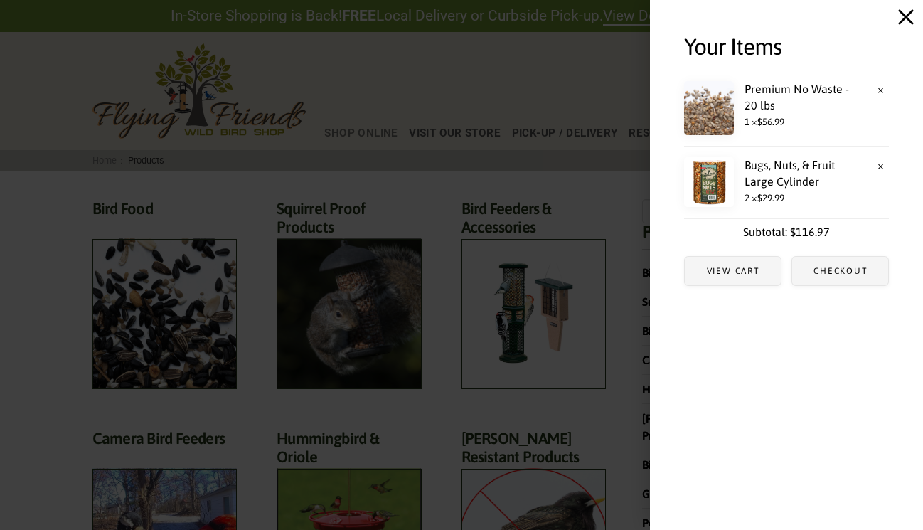
click at [905, 11] on icon "Close Off Canvas Content" at bounding box center [905, 17] width 17 height 17
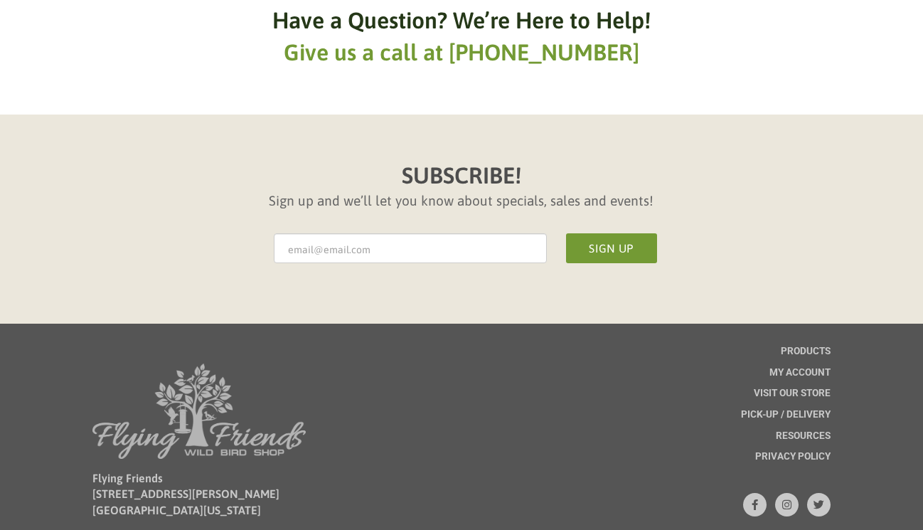
scroll to position [1325, 0]
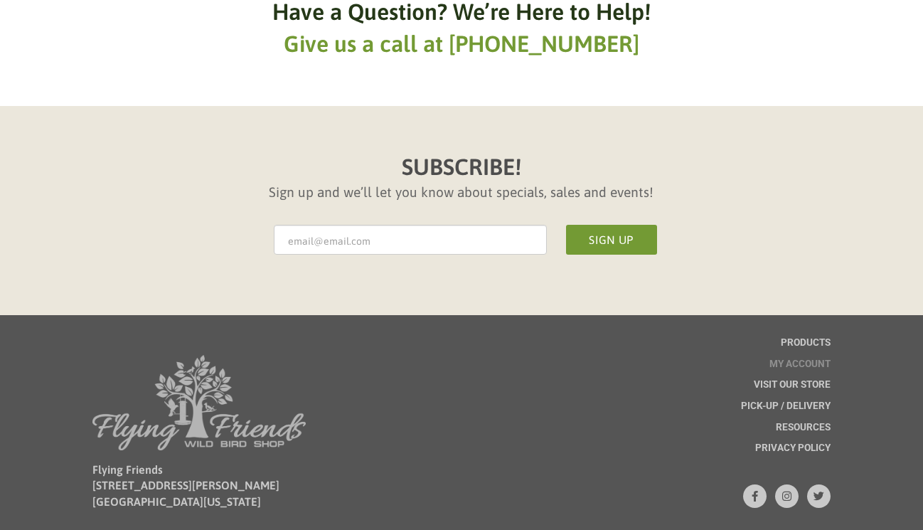
click at [808, 359] on link "My account" at bounding box center [799, 369] width 61 height 21
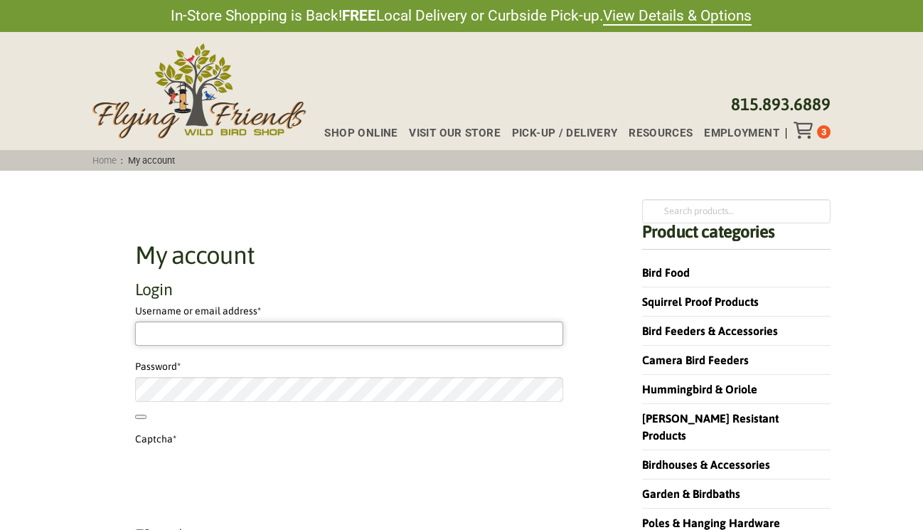
click at [187, 329] on input "Username or email address * Required" at bounding box center [349, 333] width 428 height 24
type input "Vickijohnson5586@yahoo.com"
click at [411, 420] on p "Password * Required" at bounding box center [349, 391] width 428 height 66
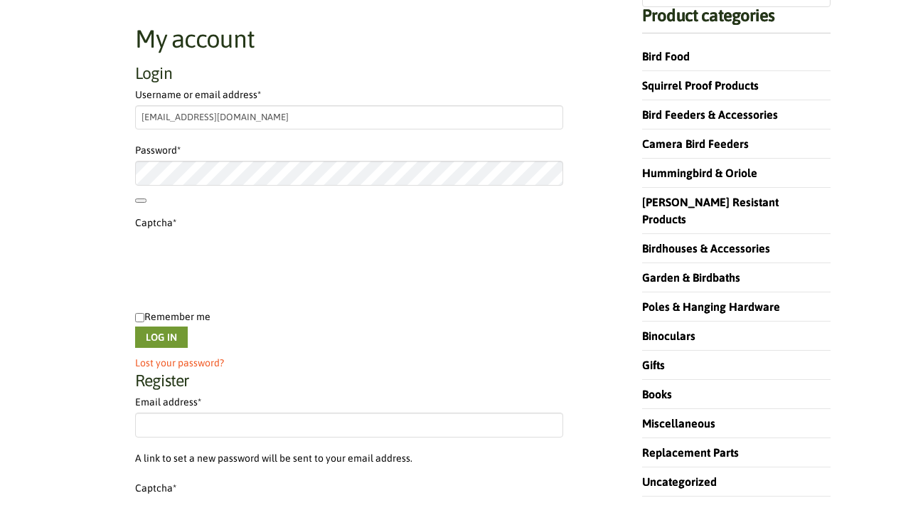
scroll to position [225, 0]
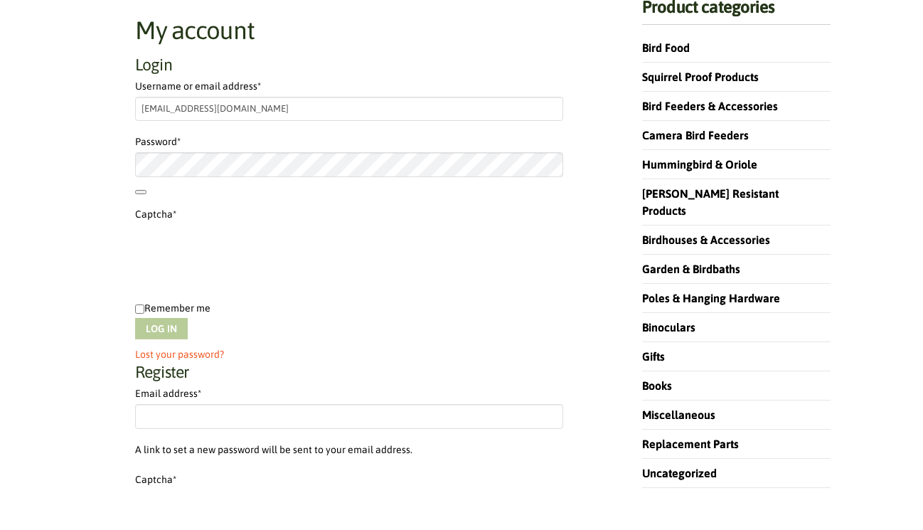
click at [164, 321] on button "Log in" at bounding box center [161, 328] width 53 height 21
